Goal: Task Accomplishment & Management: Use online tool/utility

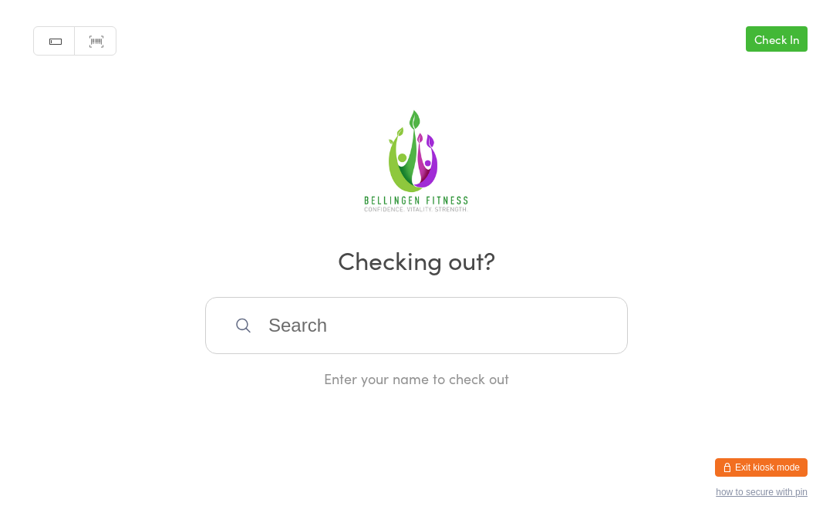
click at [354, 347] on input "search" at bounding box center [416, 325] width 423 height 57
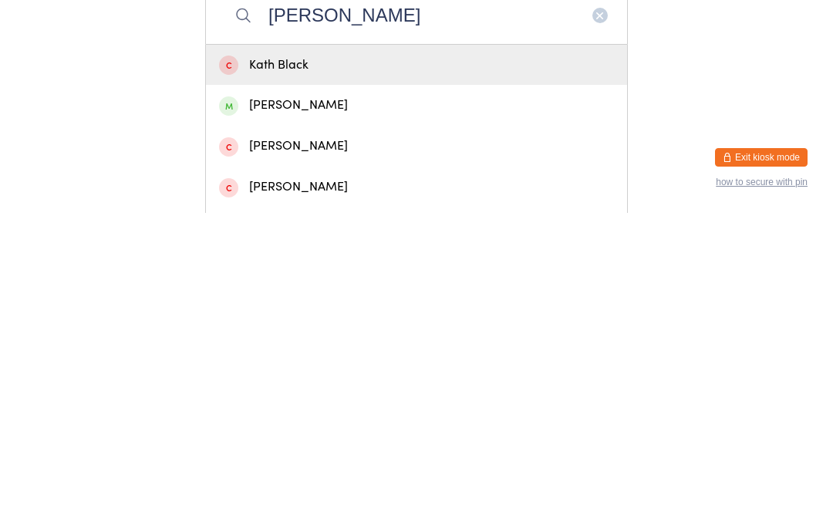
type input "[PERSON_NAME]"
click at [318, 405] on div "[PERSON_NAME]" at bounding box center [416, 415] width 395 height 21
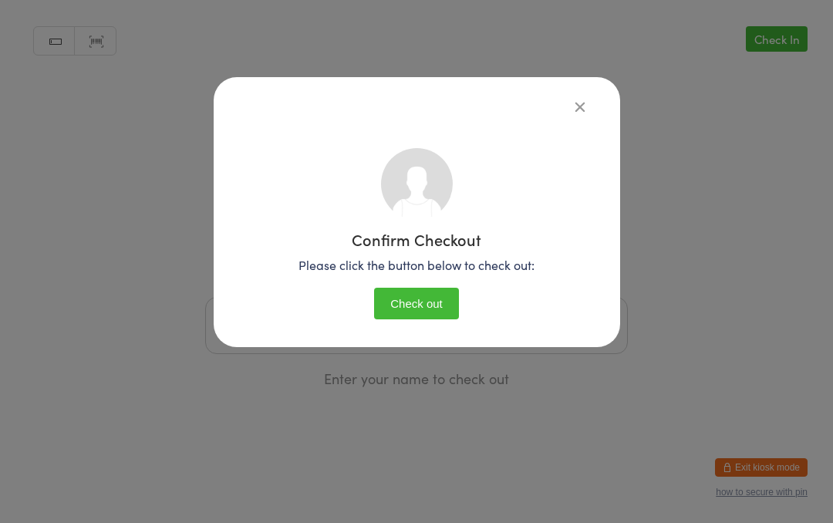
click at [412, 299] on button "Check out" at bounding box center [416, 304] width 85 height 32
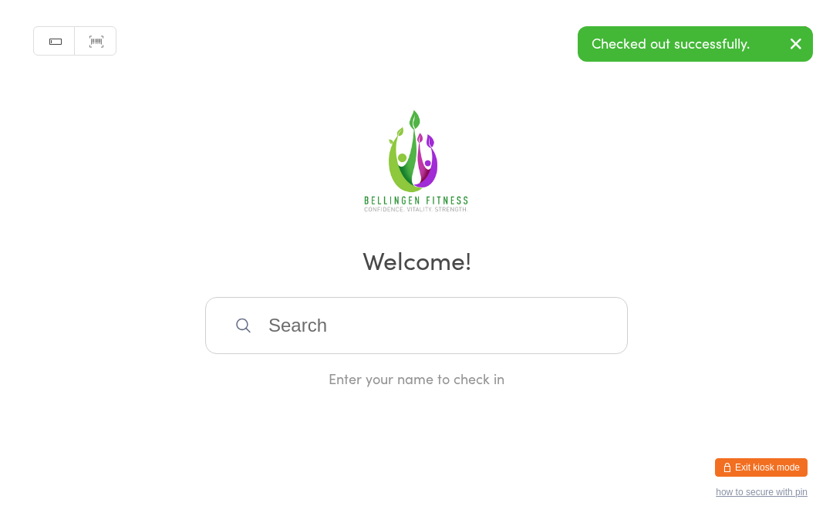
click at [450, 311] on input "search" at bounding box center [416, 325] width 423 height 57
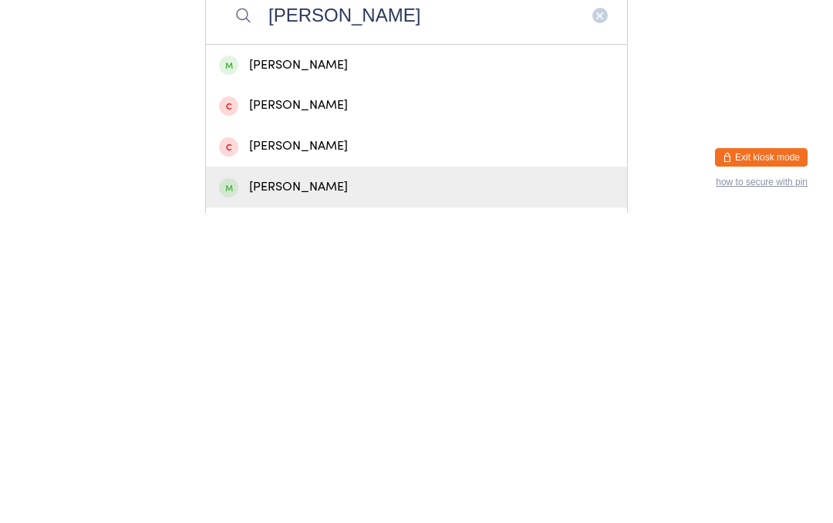
type input "[PERSON_NAME]"
click at [353, 487] on div "[PERSON_NAME]" at bounding box center [416, 497] width 395 height 21
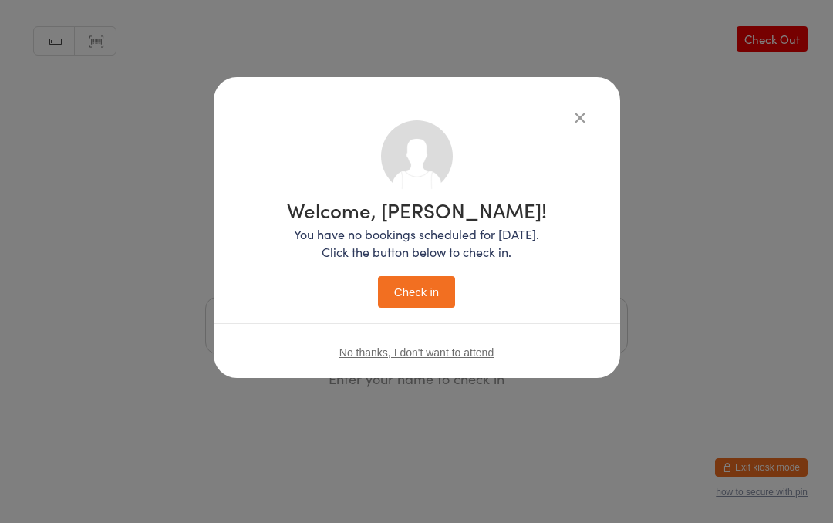
click at [572, 113] on icon "button" at bounding box center [580, 117] width 17 height 17
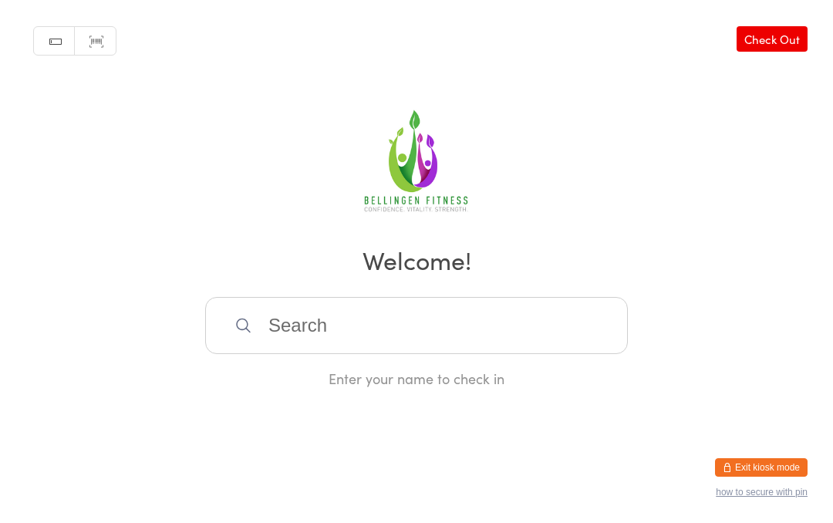
click at [267, 331] on input "search" at bounding box center [416, 325] width 423 height 57
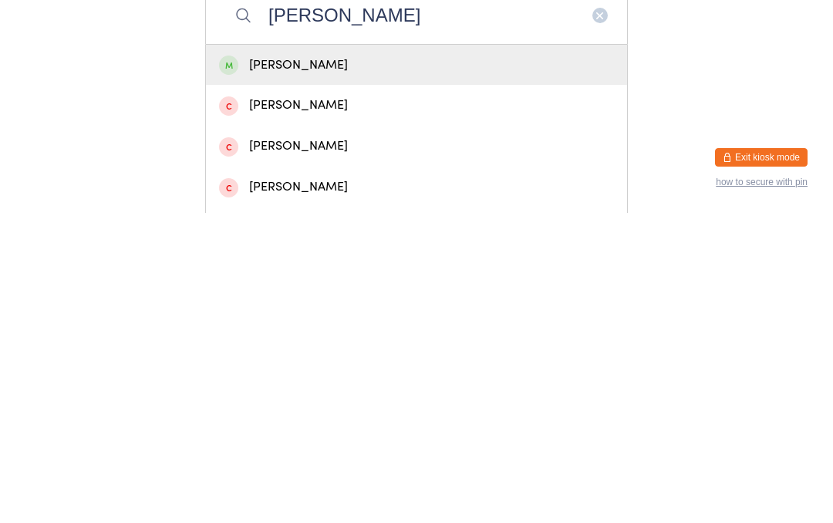
type input "[PERSON_NAME]"
click at [376, 365] on div "[PERSON_NAME]" at bounding box center [416, 375] width 395 height 21
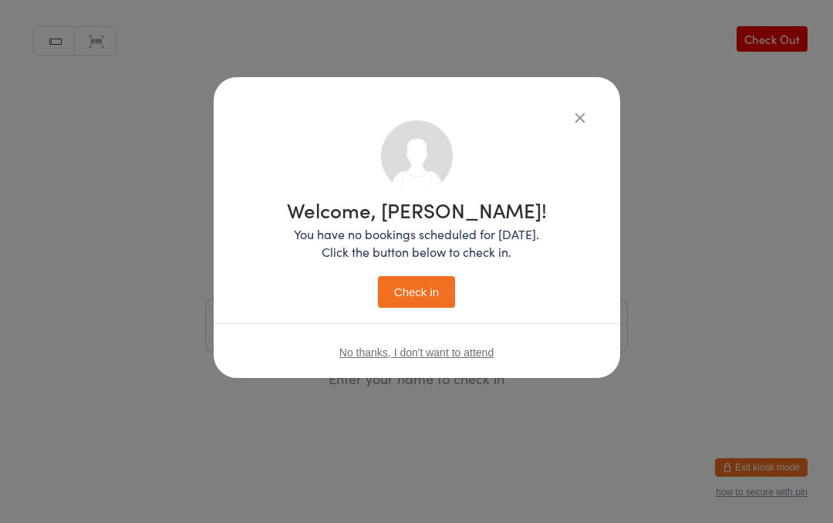
click at [425, 284] on button "Check in" at bounding box center [416, 292] width 77 height 32
